Goal: Transaction & Acquisition: Purchase product/service

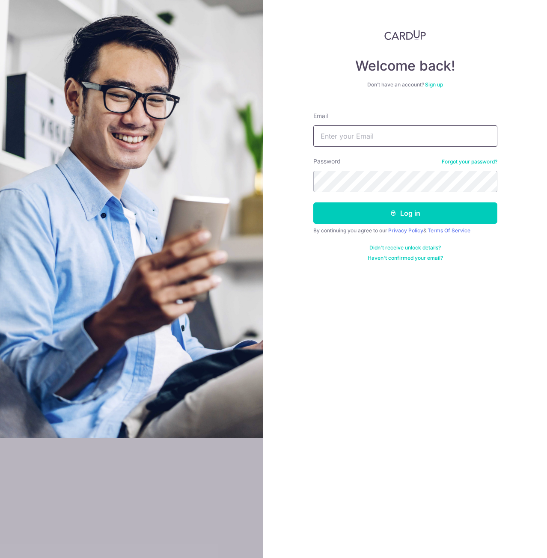
click at [399, 138] on input "Email" at bounding box center [405, 135] width 184 height 21
type input "[EMAIL_ADDRESS][DOMAIN_NAME]"
click at [313, 202] on button "Log in" at bounding box center [405, 212] width 184 height 21
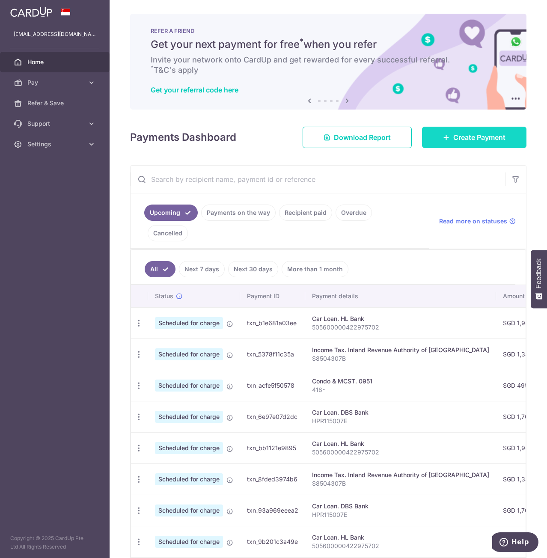
click at [463, 133] on span "Create Payment" at bounding box center [479, 137] width 52 height 10
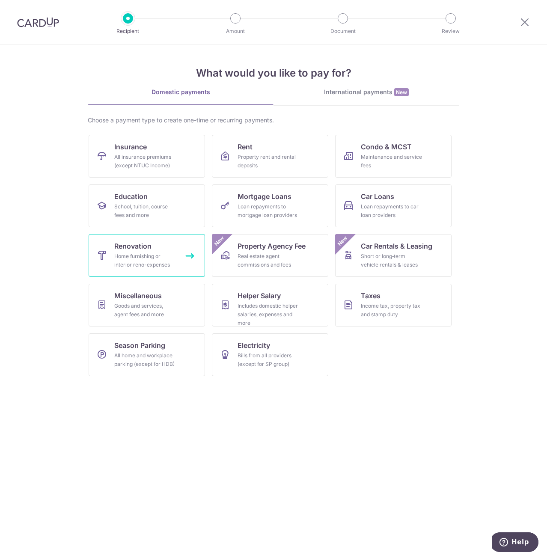
click at [141, 256] on div "Home furnishing or interior reno-expenses" at bounding box center [145, 260] width 62 height 17
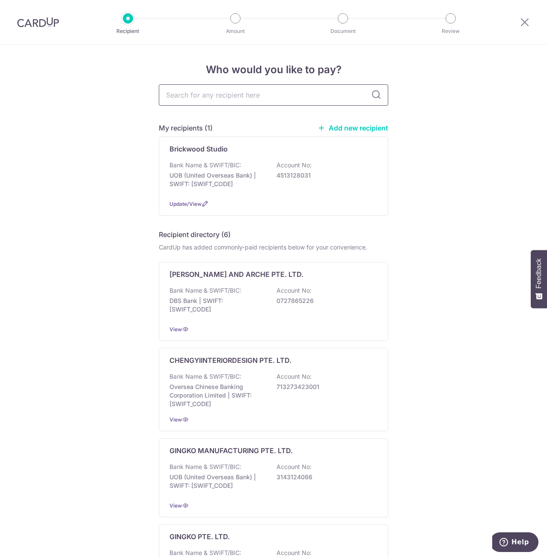
click at [252, 102] on input "text" at bounding box center [273, 94] width 229 height 21
click at [228, 90] on input "text" at bounding box center [273, 94] width 229 height 21
click at [263, 98] on input "text" at bounding box center [273, 94] width 229 height 21
type input "kx"
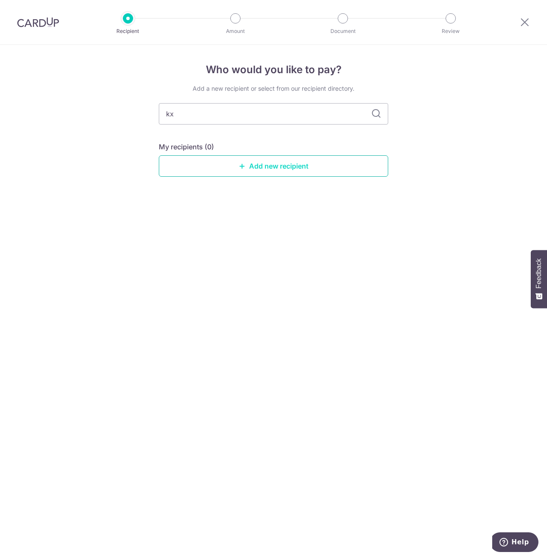
click at [337, 164] on link "Add new recipient" at bounding box center [273, 165] width 229 height 21
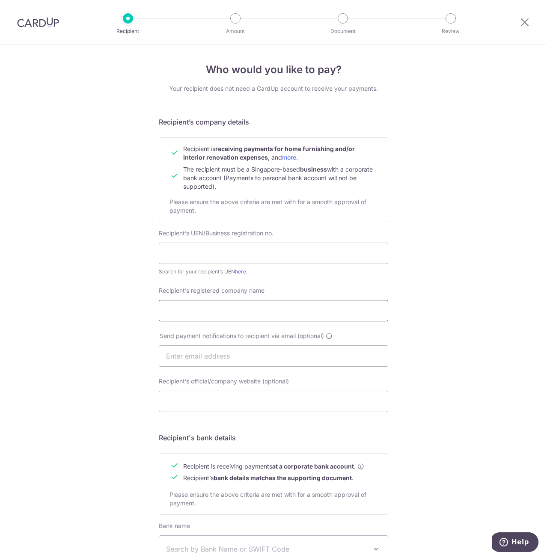
click at [206, 305] on input "Recipient’s registered company name" at bounding box center [273, 310] width 229 height 21
type input "KX Interiors Pte Ltd"
click at [208, 352] on input "text" at bounding box center [273, 355] width 229 height 21
click at [211, 397] on input "Recipient’s official/company website (optional)" at bounding box center [273, 401] width 229 height 21
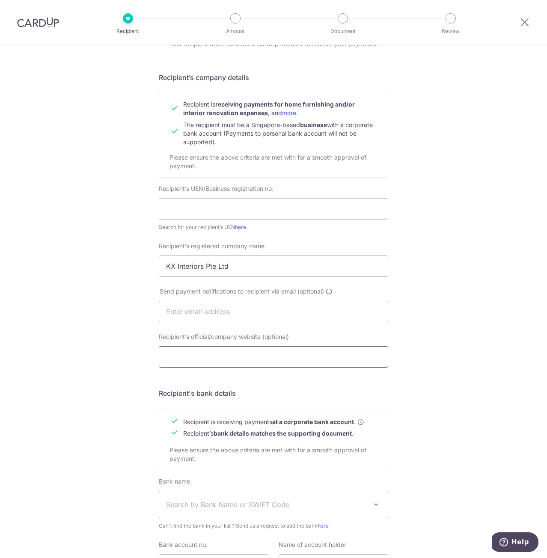
scroll to position [128, 0]
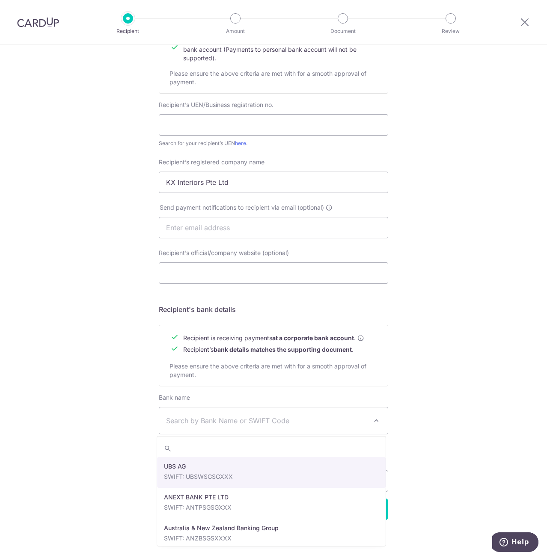
click at [249, 418] on span "Search by Bank Name or SWIFT Code" at bounding box center [266, 421] width 201 height 10
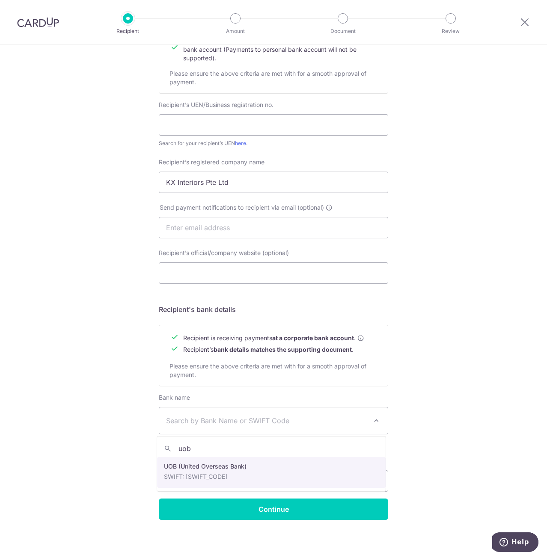
type input "uob"
select select "18"
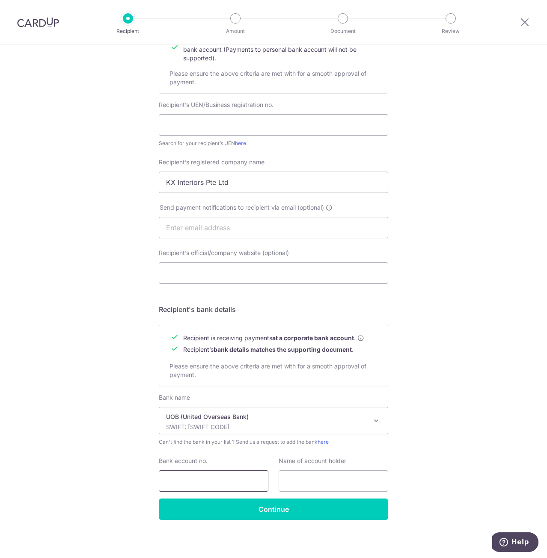
click at [218, 480] on input "Bank account no." at bounding box center [214, 480] width 110 height 21
paste input "3413179082"
type input "3413179082"
click at [361, 472] on input "text" at bounding box center [334, 480] width 110 height 21
drag, startPoint x: 233, startPoint y: 185, endPoint x: 63, endPoint y: 190, distance: 169.9
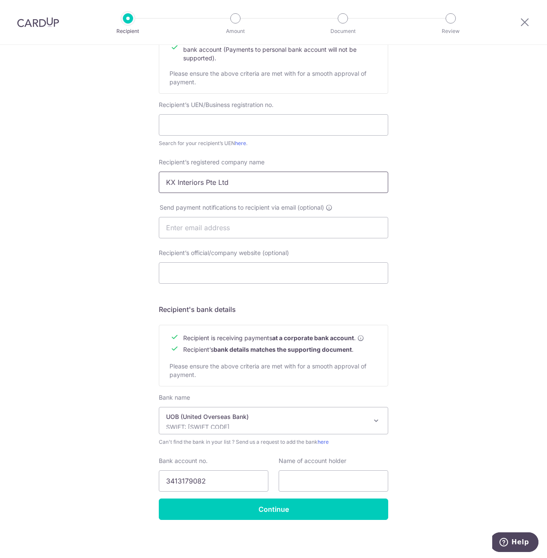
click at [63, 190] on div "Who would you like to pay? Your recipient does not need a CardUp account to rec…" at bounding box center [273, 239] width 547 height 644
click at [330, 478] on input "text" at bounding box center [334, 480] width 110 height 21
paste input "KX Interiors Pte Ltd"
type input "KX Interiors Pte Ltd"
click at [66, 369] on div "Who would you like to pay? Your recipient does not need a CardUp account to rec…" at bounding box center [273, 239] width 547 height 644
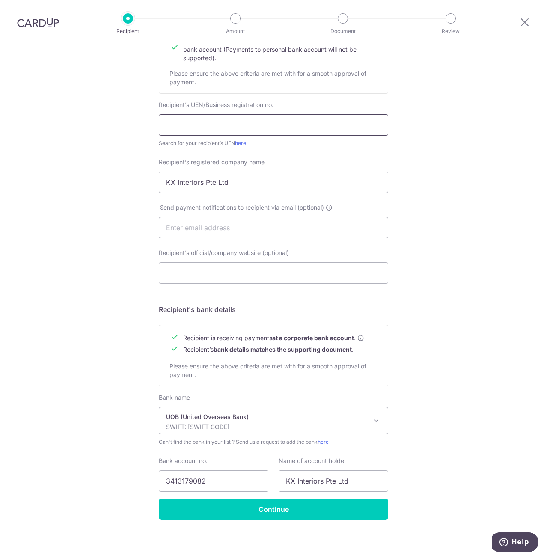
click at [210, 122] on input "text" at bounding box center [273, 124] width 229 height 21
paste input "202135045N"
type input "202135045N"
click at [541, 205] on div "Who would you like to pay? Your recipient does not need a CardUp account to rec…" at bounding box center [273, 239] width 547 height 644
click at [292, 512] on input "Continue" at bounding box center [273, 509] width 229 height 21
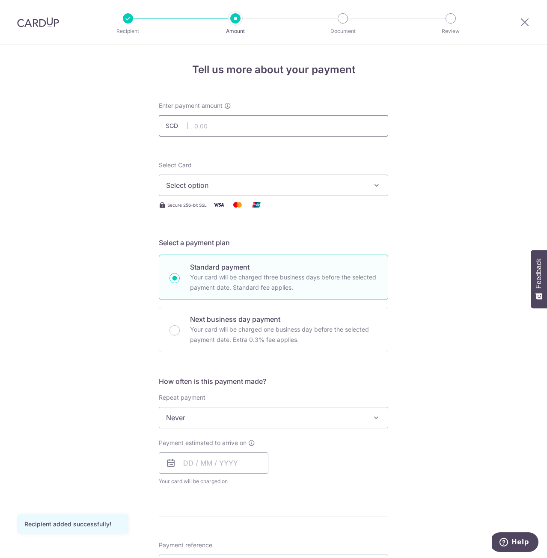
click at [221, 125] on input "text" at bounding box center [273, 125] width 229 height 21
type input "3,500.00"
click at [92, 226] on div "Tell us more about your payment Enter payment amount SGD 3,500.00 3500.00 Recip…" at bounding box center [273, 460] width 547 height 831
click at [325, 192] on button "Select option" at bounding box center [273, 185] width 229 height 21
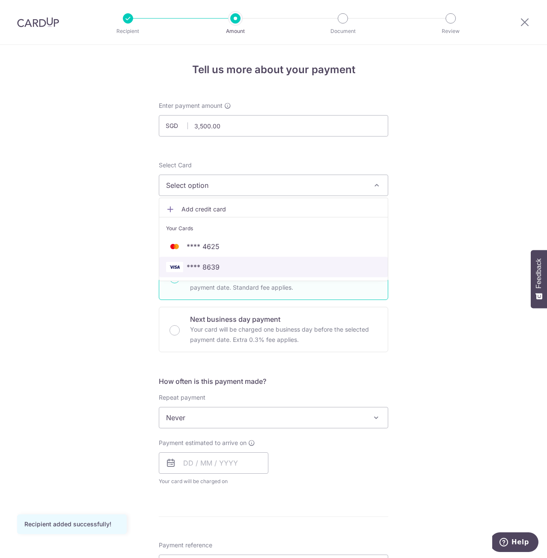
click at [194, 265] on span "**** 8639" at bounding box center [203, 267] width 33 height 10
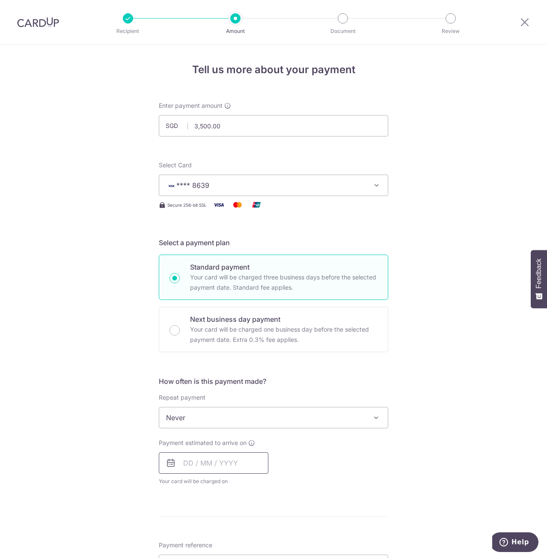
click at [223, 460] on input "text" at bounding box center [214, 462] width 110 height 21
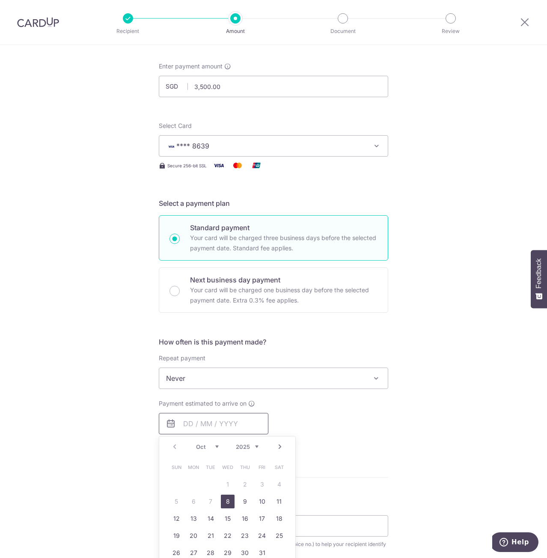
scroll to position [43, 0]
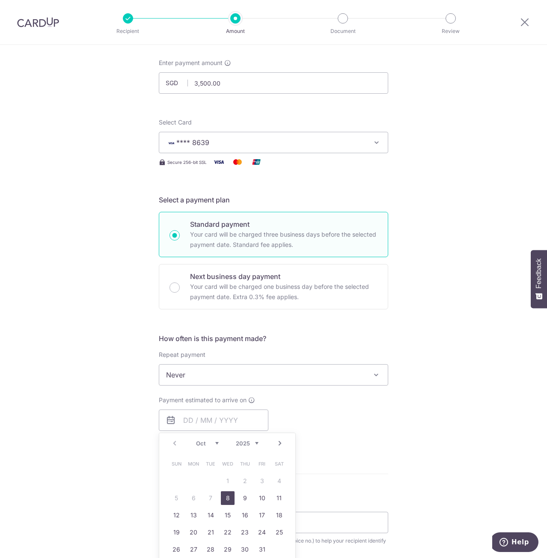
click at [225, 498] on link "8" at bounding box center [228, 498] width 14 height 14
type input "[DATE]"
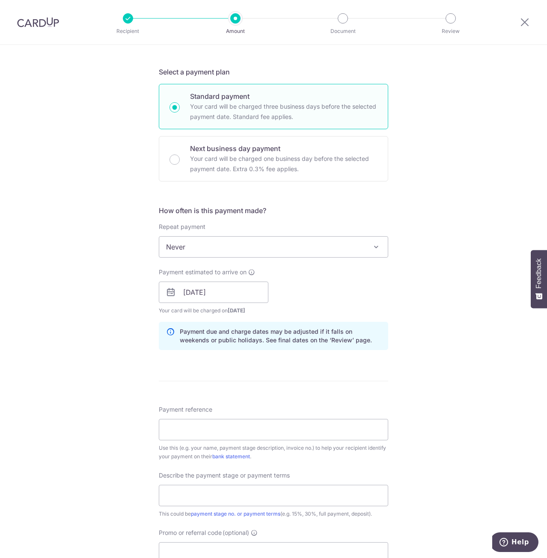
scroll to position [171, 0]
click at [198, 434] on input "Payment reference" at bounding box center [273, 428] width 229 height 21
type input "25 Lor M Telok Kurau"
click at [214, 491] on input "text" at bounding box center [273, 494] width 229 height 21
click at [246, 488] on input "text" at bounding box center [273, 494] width 229 height 21
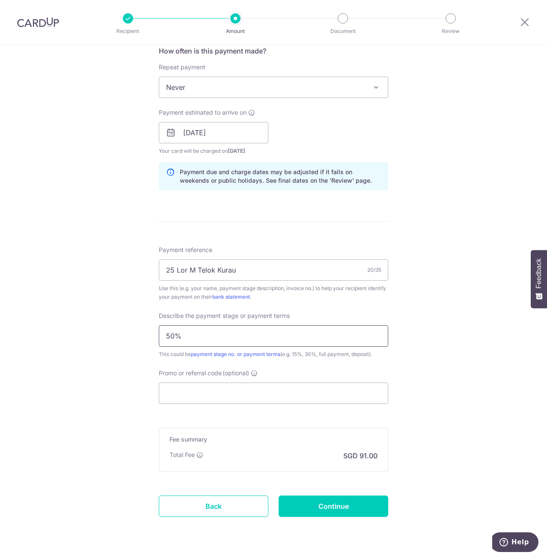
scroll to position [342, 0]
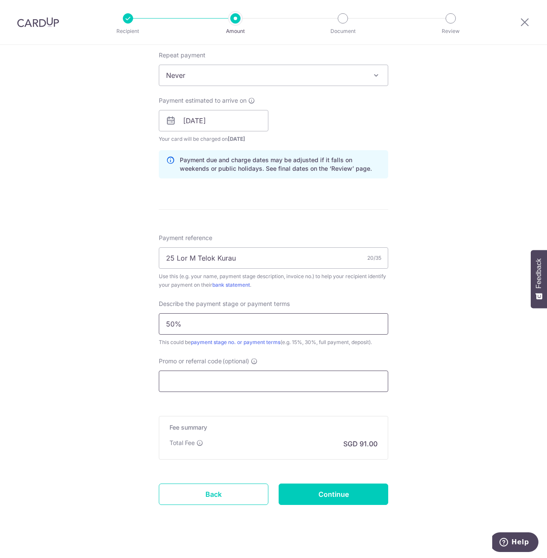
type input "50%"
click at [222, 383] on input "Promo or referral code (optional)" at bounding box center [273, 381] width 229 height 21
paste input "RENO25ONE"
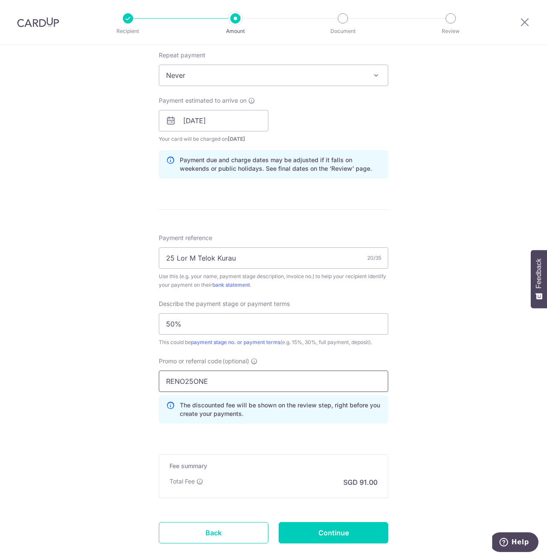
type input "RENO25ONE"
click at [464, 439] on div "Tell us more about your payment Enter payment amount SGD 3,500.00 3500.00 Recip…" at bounding box center [273, 155] width 547 height 905
click at [341, 533] on input "Continue" at bounding box center [334, 532] width 110 height 21
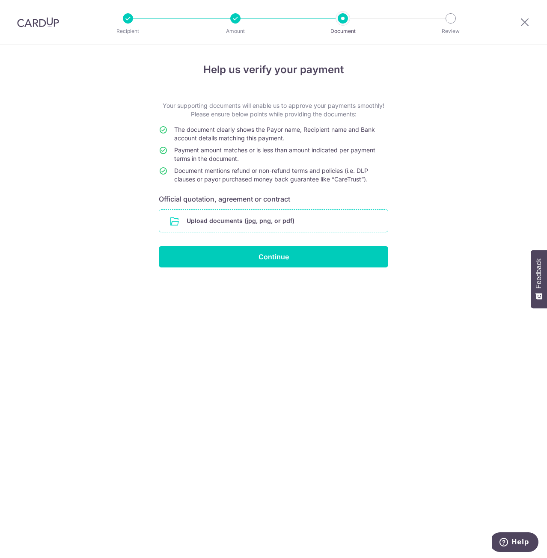
click at [225, 225] on input "file" at bounding box center [273, 221] width 229 height 22
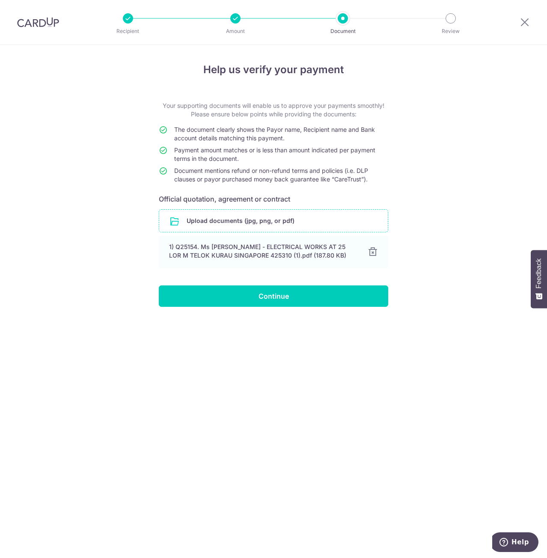
click at [385, 48] on div "Help us verify your payment Your supporting documents will enable us to approve…" at bounding box center [273, 301] width 547 height 513
click at [251, 217] on input "file" at bounding box center [273, 221] width 229 height 22
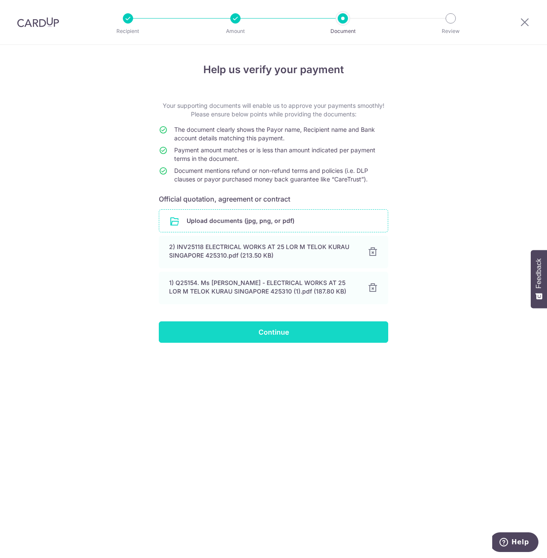
click at [290, 331] on input "Continue" at bounding box center [273, 331] width 229 height 21
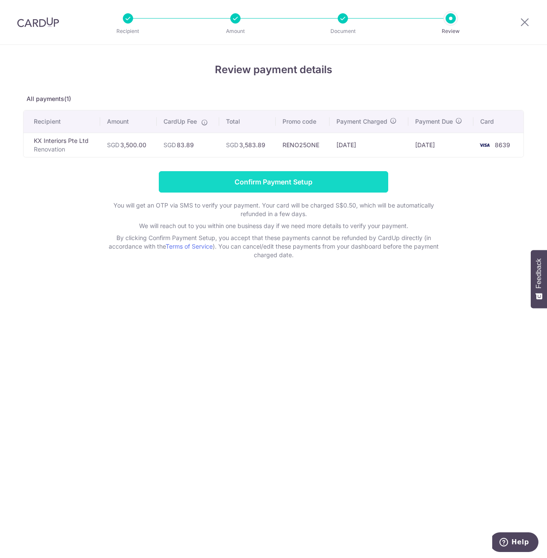
click at [267, 179] on input "Confirm Payment Setup" at bounding box center [273, 181] width 229 height 21
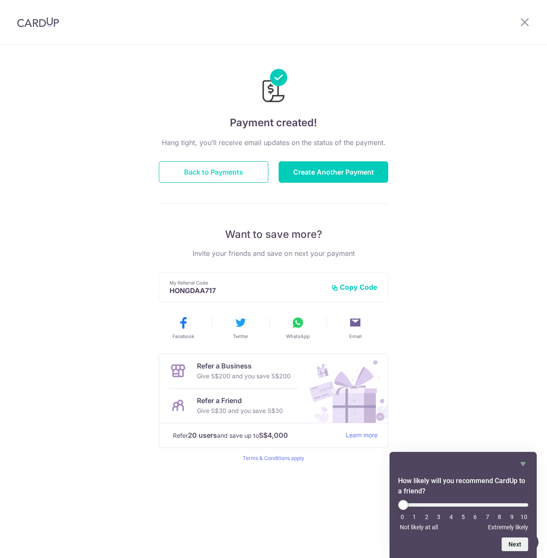
click at [242, 169] on button "Back to Payments" at bounding box center [214, 171] width 110 height 21
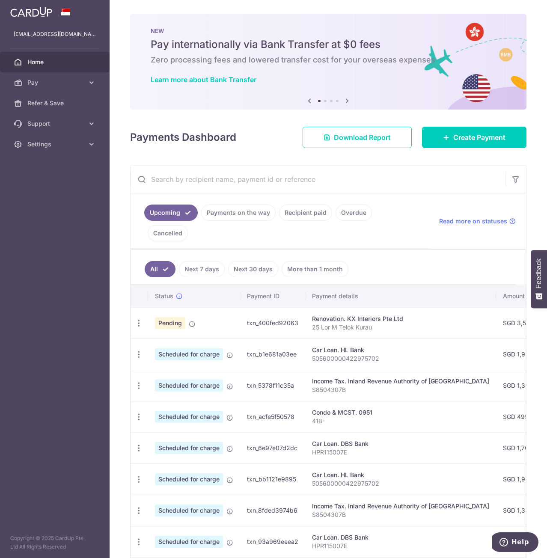
click at [235, 213] on link "Payments on the way" at bounding box center [238, 213] width 74 height 16
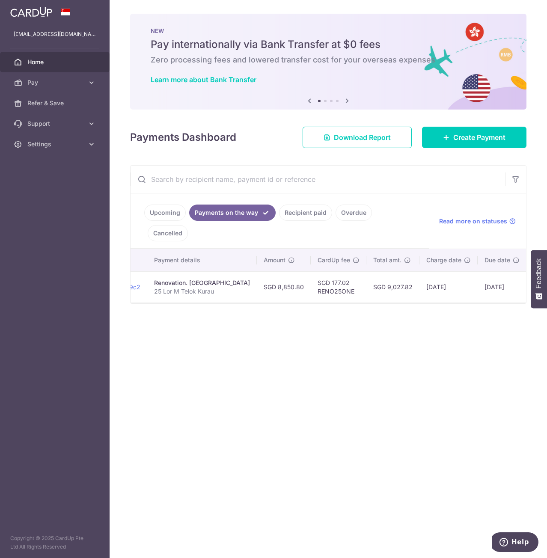
scroll to position [0, 144]
click at [168, 215] on link "Upcoming" at bounding box center [165, 213] width 42 height 16
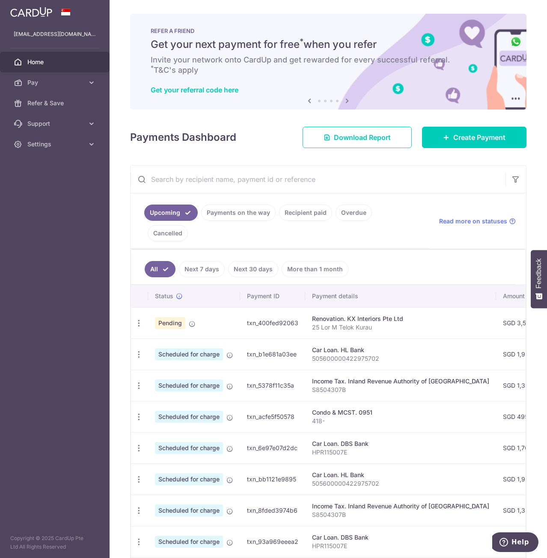
click at [244, 214] on link "Payments on the way" at bounding box center [238, 213] width 74 height 16
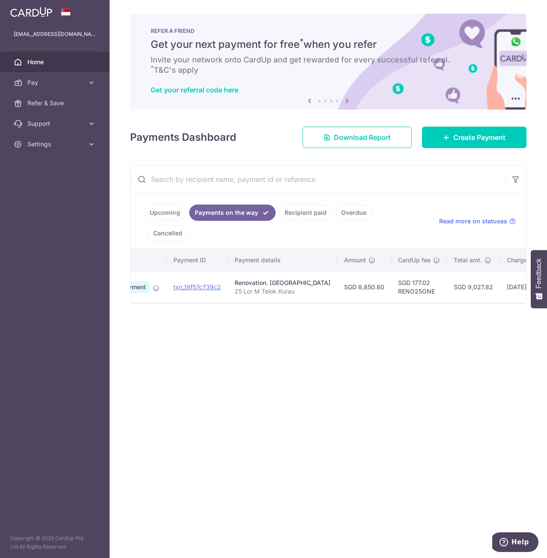
scroll to position [0, 73]
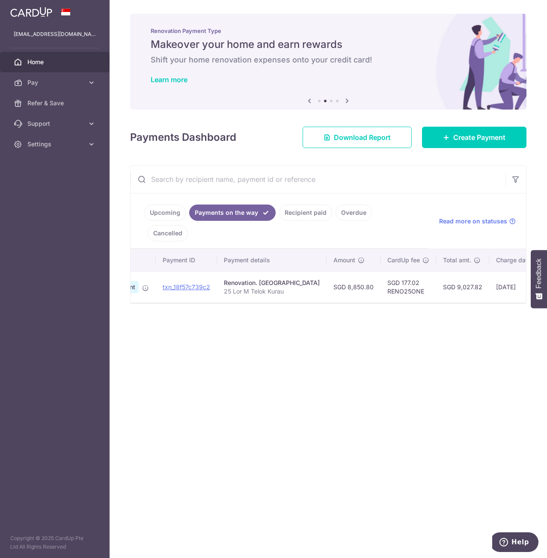
click at [68, 66] on span "Home" at bounding box center [55, 62] width 56 height 9
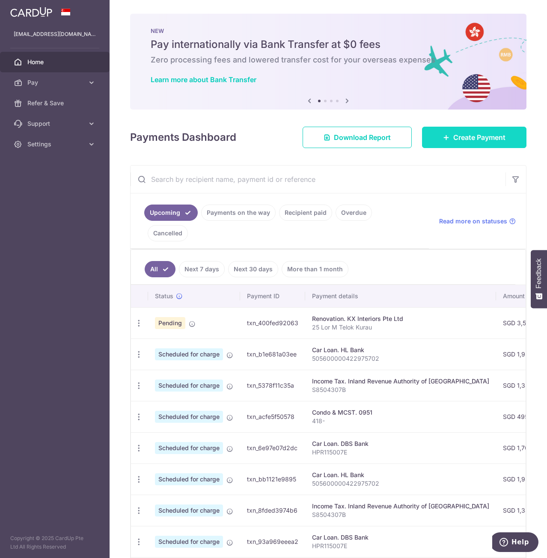
click at [477, 131] on link "Create Payment" at bounding box center [474, 137] width 104 height 21
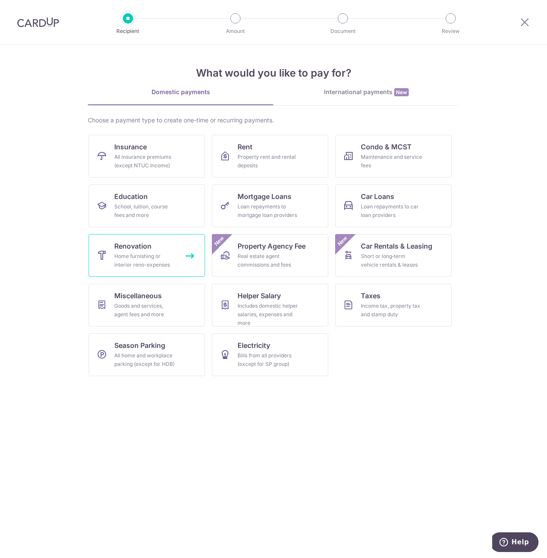
click at [142, 247] on span "Renovation" at bounding box center [132, 246] width 37 height 10
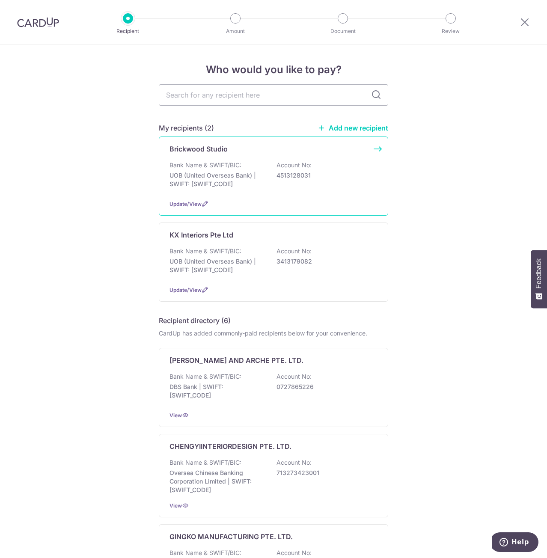
click at [194, 159] on div "Brickwood Studio Bank Name & SWIFT/BIC: UOB (United Overseas Bank) | SWIFT: [SW…" at bounding box center [273, 176] width 229 height 79
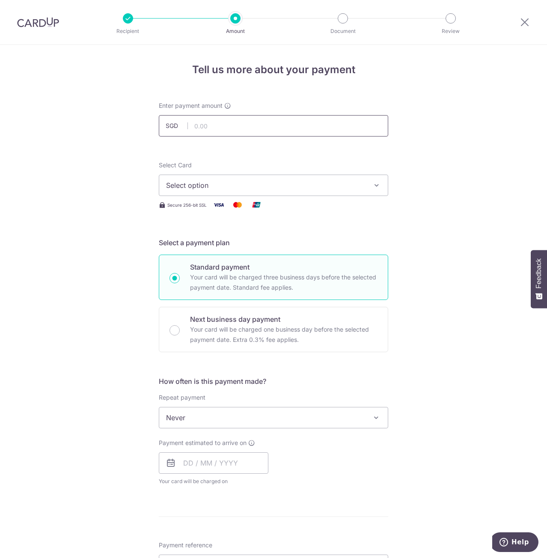
click at [227, 132] on input "text" at bounding box center [273, 125] width 229 height 21
type input "38,128.20"
drag, startPoint x: 476, startPoint y: 198, endPoint x: 434, endPoint y: 204, distance: 41.9
click at [476, 198] on div "Tell us more about your payment Enter payment amount SGD 38,128.20 38128.20 Sel…" at bounding box center [273, 460] width 547 height 831
click at [372, 190] on button "Select option" at bounding box center [273, 185] width 229 height 21
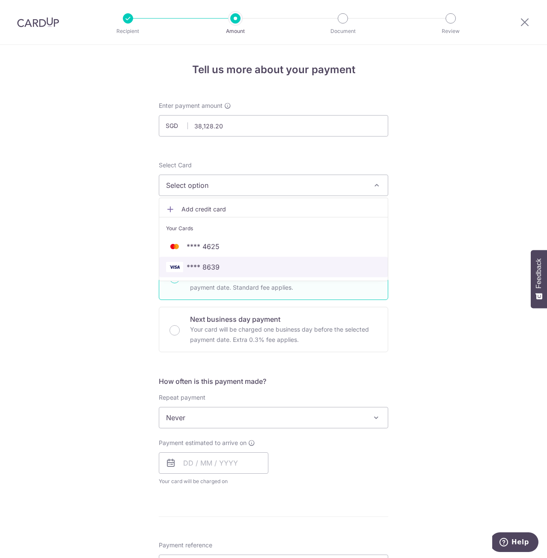
click at [207, 267] on span "**** 8639" at bounding box center [203, 267] width 33 height 10
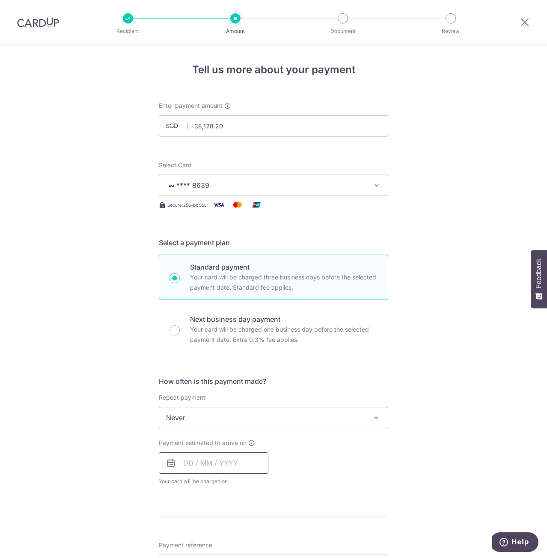
click at [221, 463] on input "text" at bounding box center [214, 462] width 110 height 21
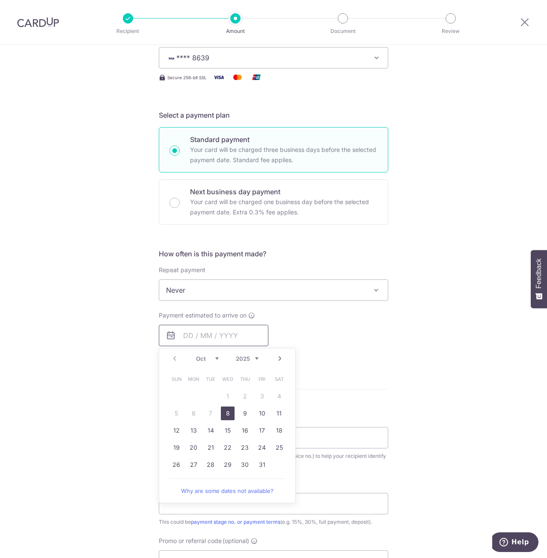
scroll to position [128, 0]
click at [169, 444] on link "19" at bounding box center [176, 447] width 14 height 14
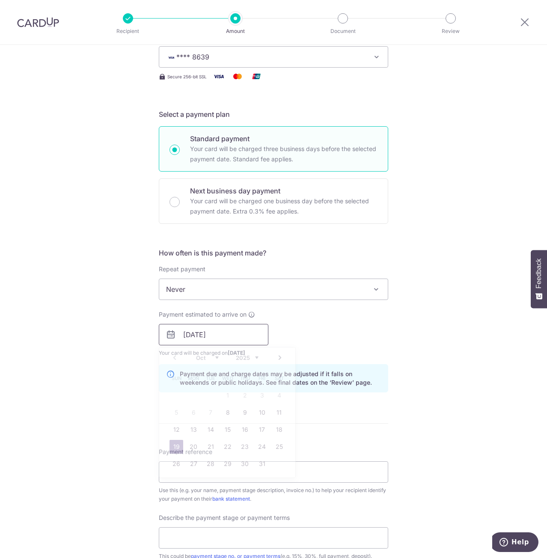
click at [218, 330] on input "[DATE]" at bounding box center [214, 334] width 110 height 21
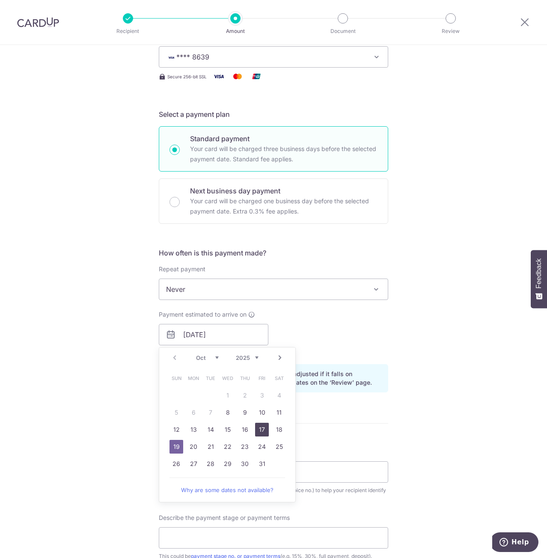
click at [263, 431] on link "17" at bounding box center [262, 430] width 14 height 14
type input "[DATE]"
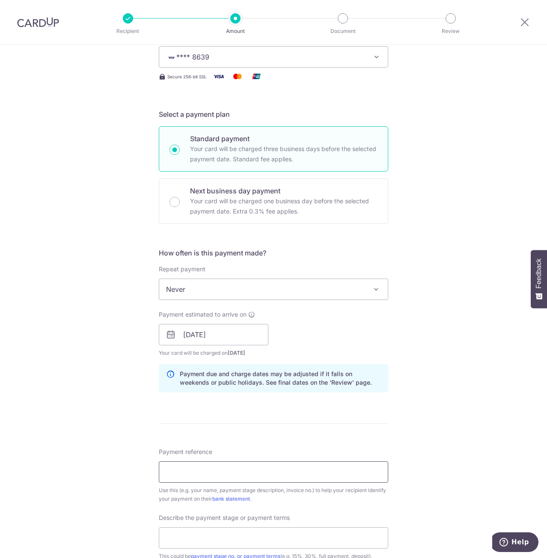
click at [184, 472] on input "Payment reference" at bounding box center [273, 471] width 229 height 21
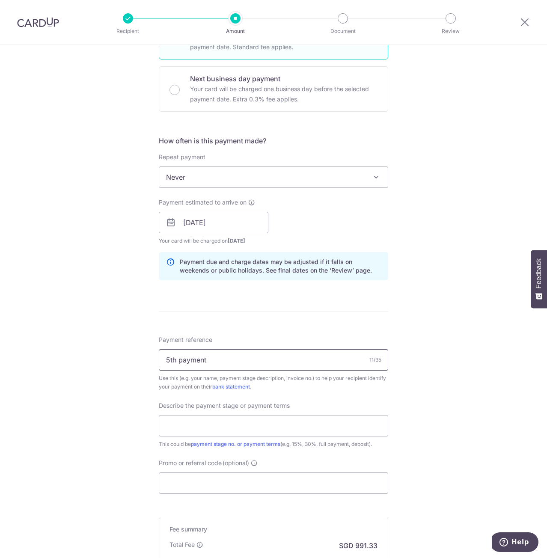
scroll to position [257, 0]
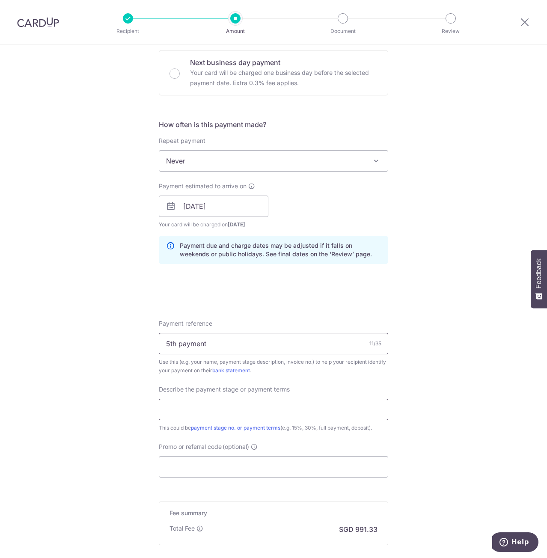
type input "5th payment"
click at [237, 413] on input "text" at bounding box center [273, 409] width 229 height 21
drag, startPoint x: 248, startPoint y: 343, endPoint x: 85, endPoint y: 343, distance: 163.0
click at [85, 343] on div "Tell us more about your payment Enter payment amount SGD 38,128.20 38128.20 Sel…" at bounding box center [273, 221] width 547 height 867
click at [220, 401] on input "text" at bounding box center [273, 409] width 229 height 21
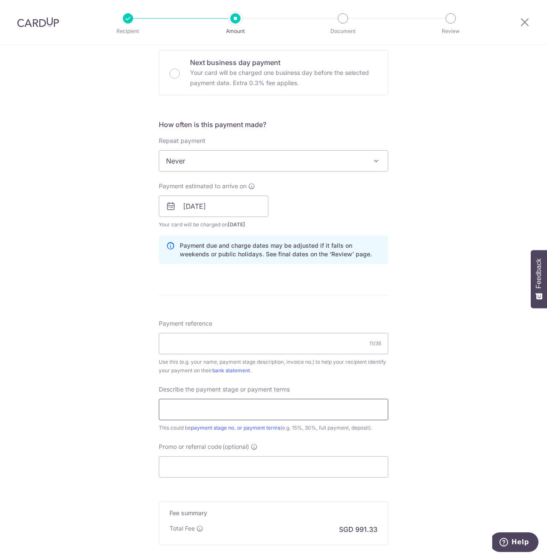
paste input "5th payment"
type input "5th payment"
click at [211, 346] on input "Payment reference" at bounding box center [273, 343] width 229 height 21
type input "25 Lor M Telok Kurau"
click at [202, 466] on input "Promo or referral code (optional)" at bounding box center [273, 466] width 229 height 21
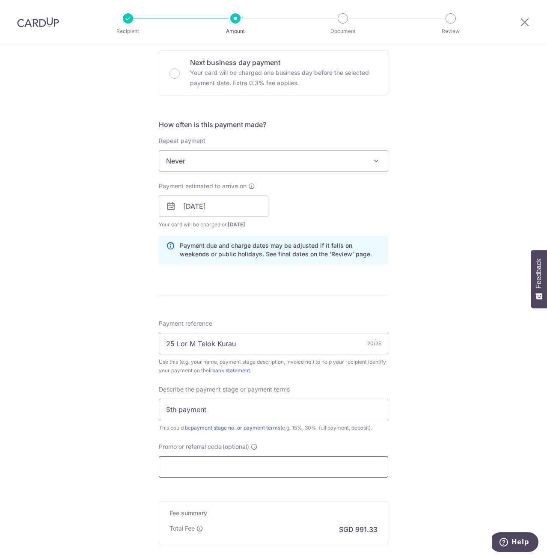
paste input "RENO25ONE"
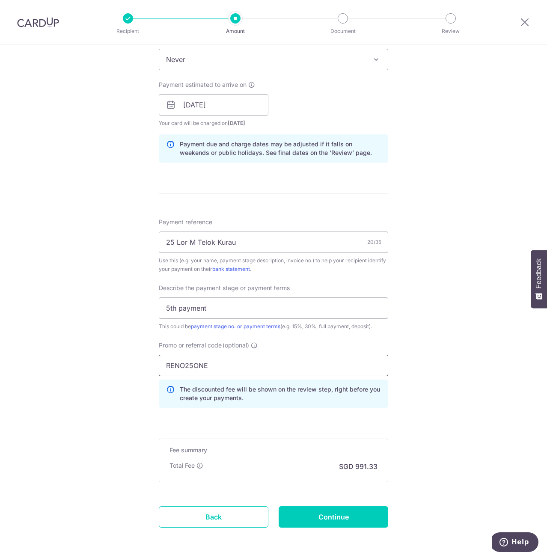
scroll to position [385, 0]
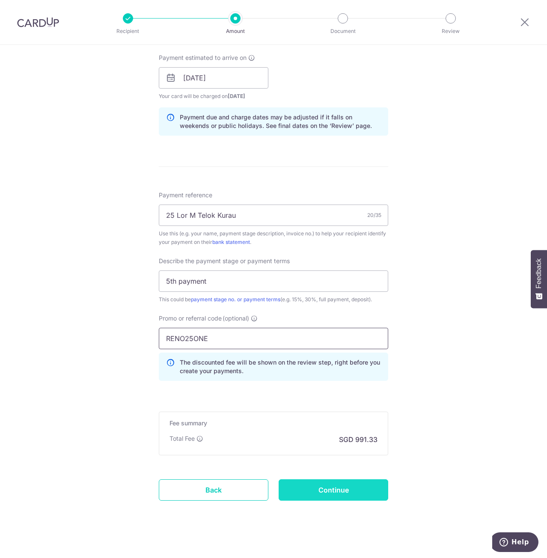
type input "RENO25ONE"
click at [369, 487] on input "Continue" at bounding box center [334, 489] width 110 height 21
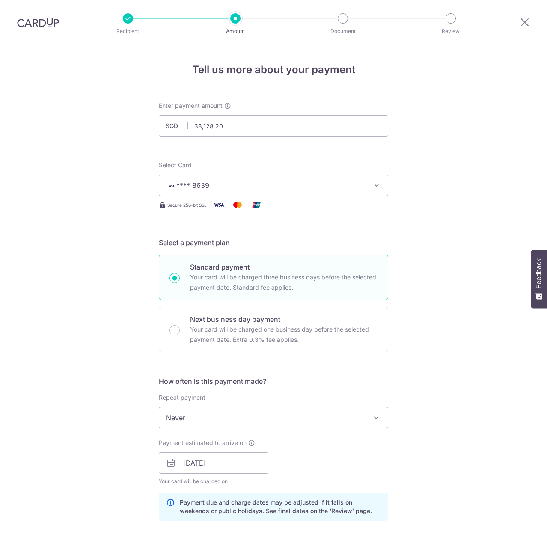
scroll to position [404, 0]
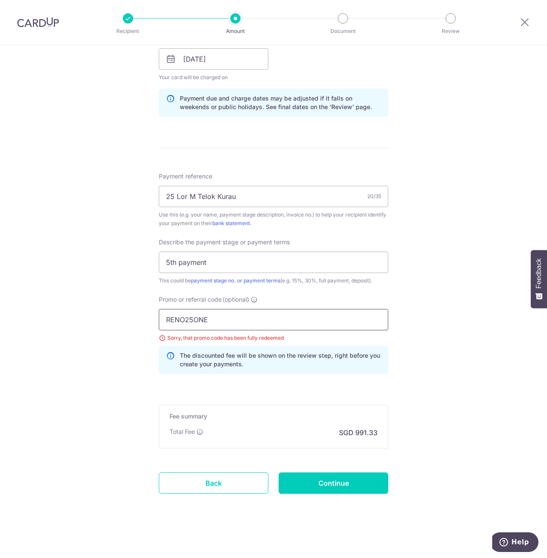
click at [248, 318] on input "RENO25ONE" at bounding box center [273, 319] width 229 height 21
paste input "OFF225"
type input "OFF225"
click at [347, 477] on input "Continue" at bounding box center [334, 482] width 110 height 21
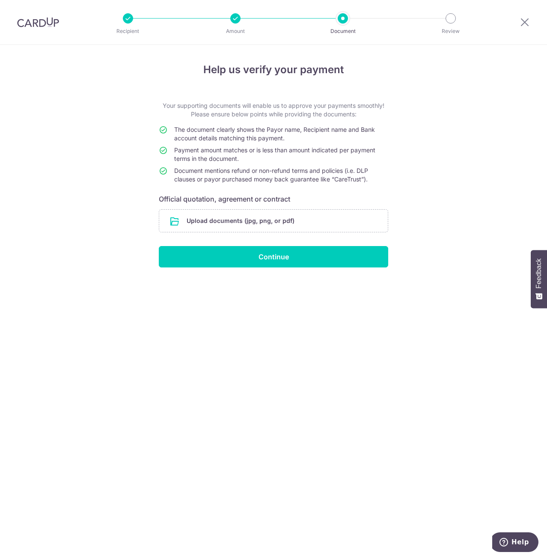
click at [525, 28] on div at bounding box center [524, 22] width 45 height 45
click at [525, 21] on icon at bounding box center [524, 22] width 10 height 11
